Goal: Information Seeking & Learning: Learn about a topic

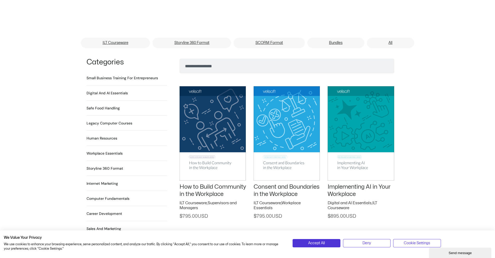
scroll to position [312, 0]
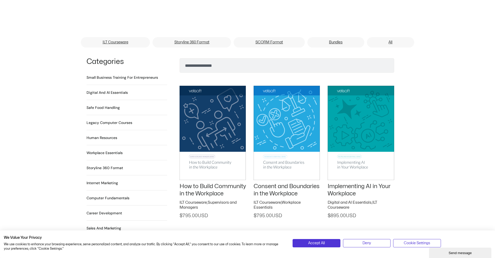
click at [111, 90] on h2 "Digital and AI Essentials 23 Products" at bounding box center [107, 92] width 41 height 5
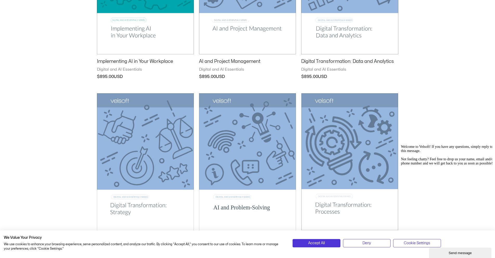
scroll to position [130, 0]
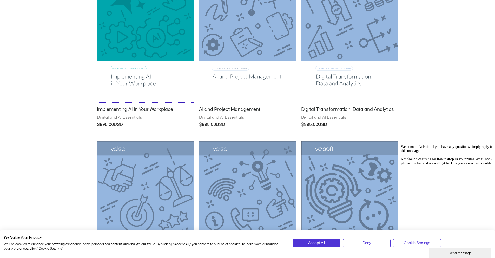
click at [112, 58] on img at bounding box center [145, 34] width 97 height 138
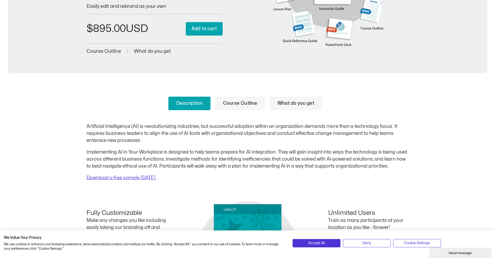
scroll to position [122, 0]
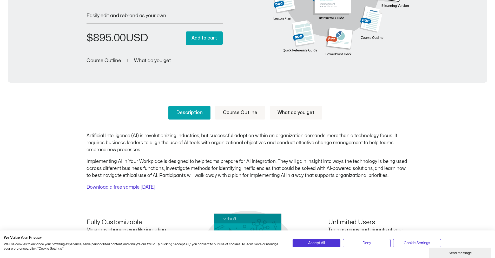
click at [237, 109] on link "Course Outline" at bounding box center [240, 113] width 50 height 14
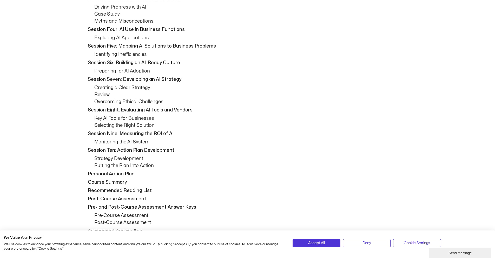
scroll to position [330, 0]
